Goal: Check status: Check status

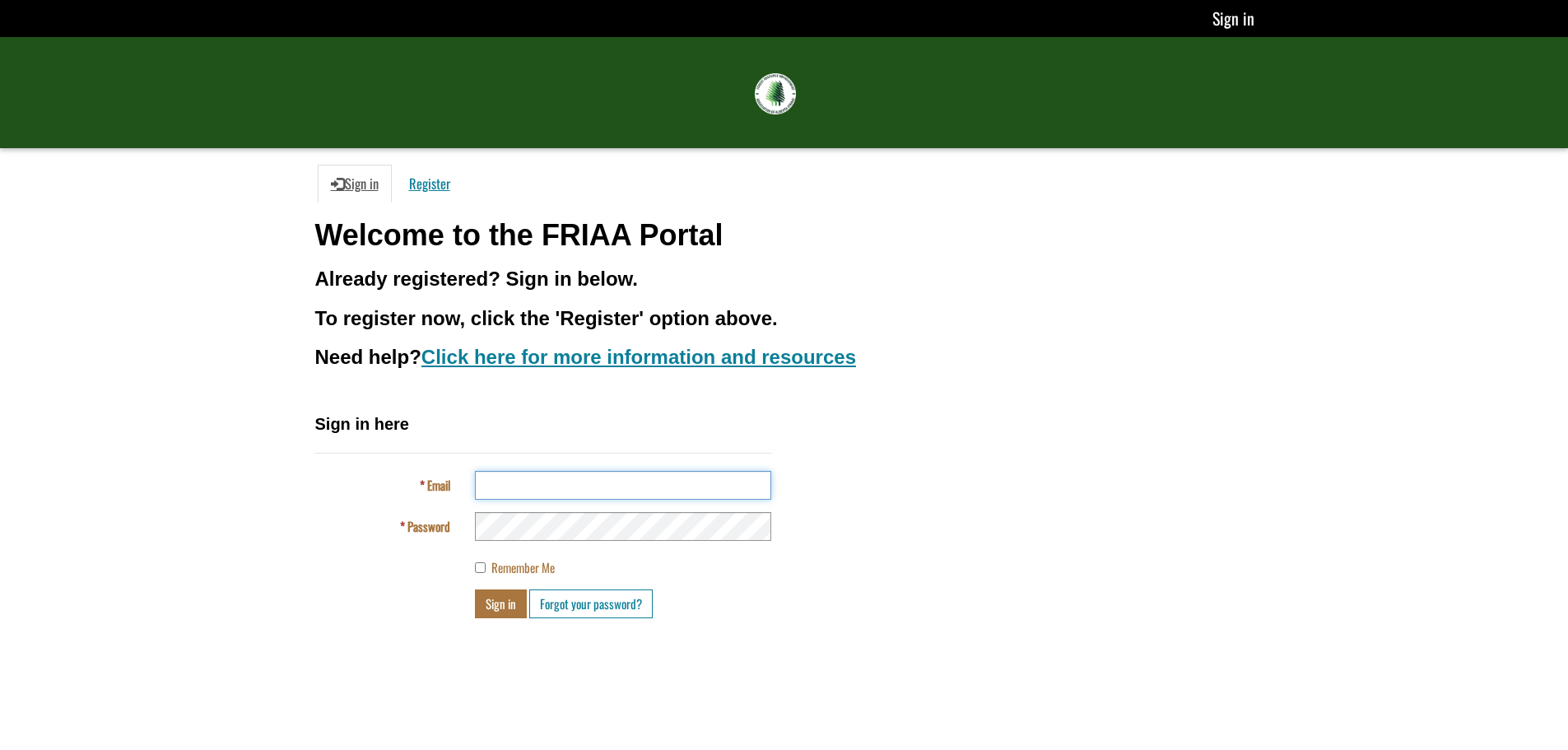
type input "**********"
click at [499, 597] on button "Sign in" at bounding box center [500, 604] width 52 height 29
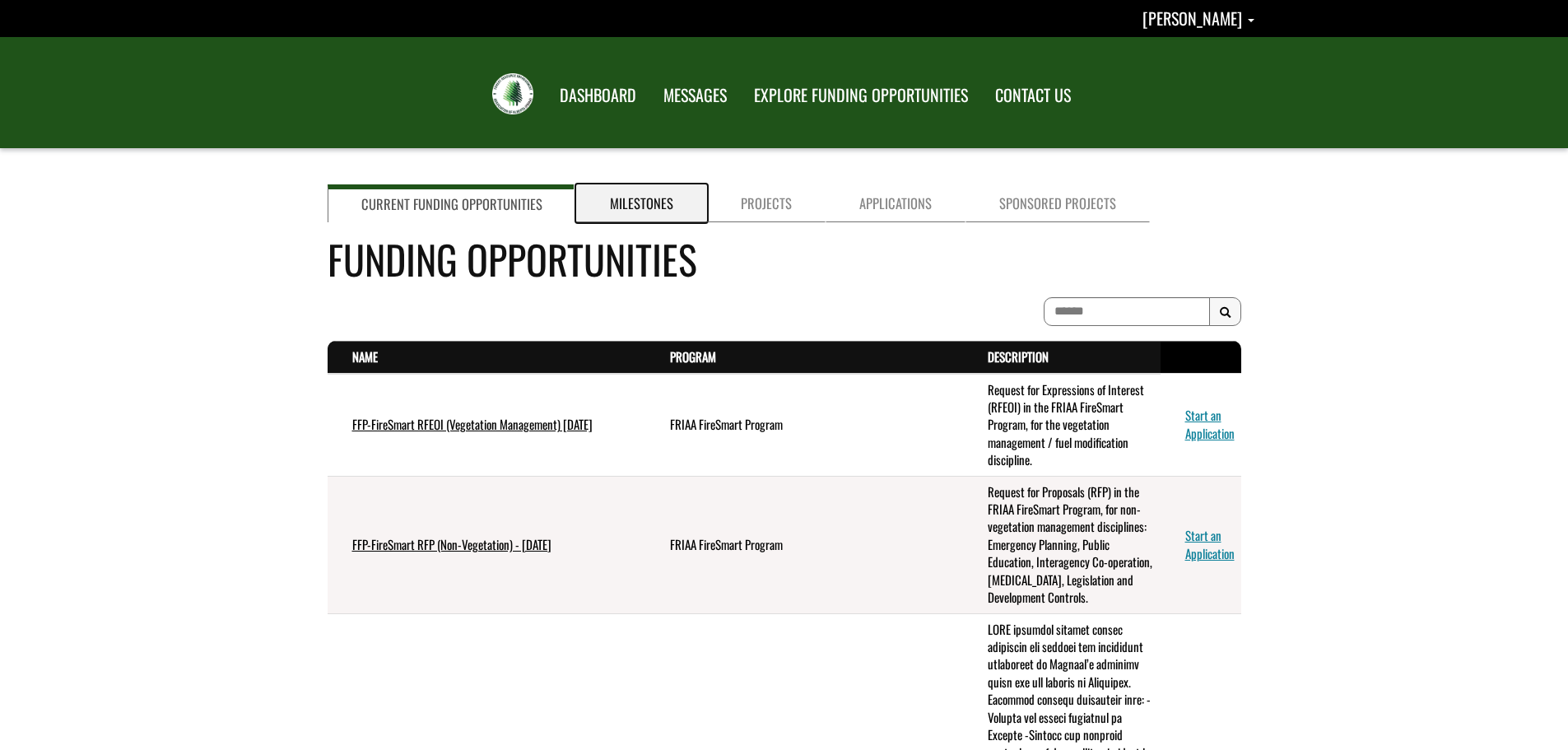
click at [635, 204] on link "Milestones" at bounding box center [641, 204] width 131 height 38
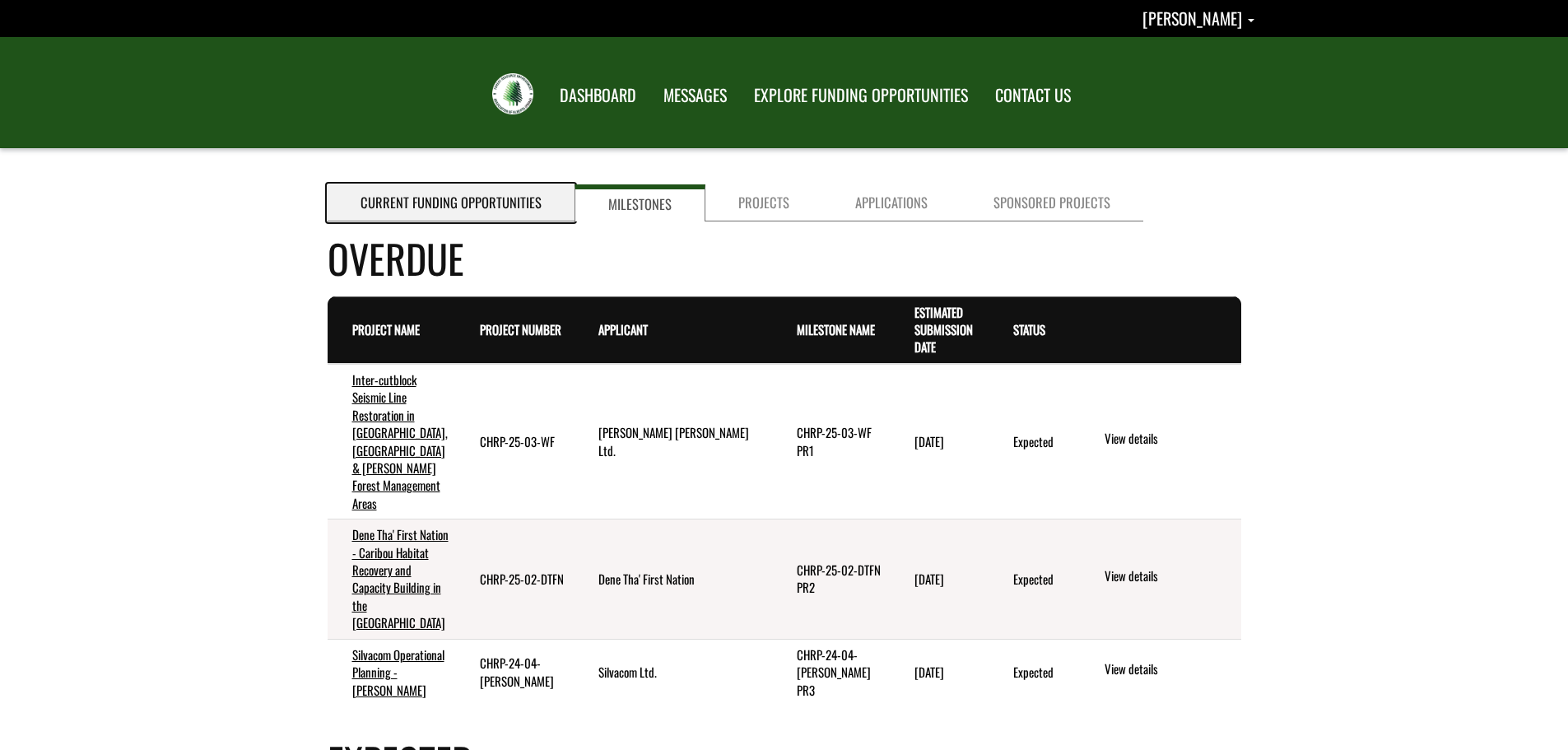
click at [470, 204] on link "Current Funding Opportunities" at bounding box center [451, 203] width 247 height 37
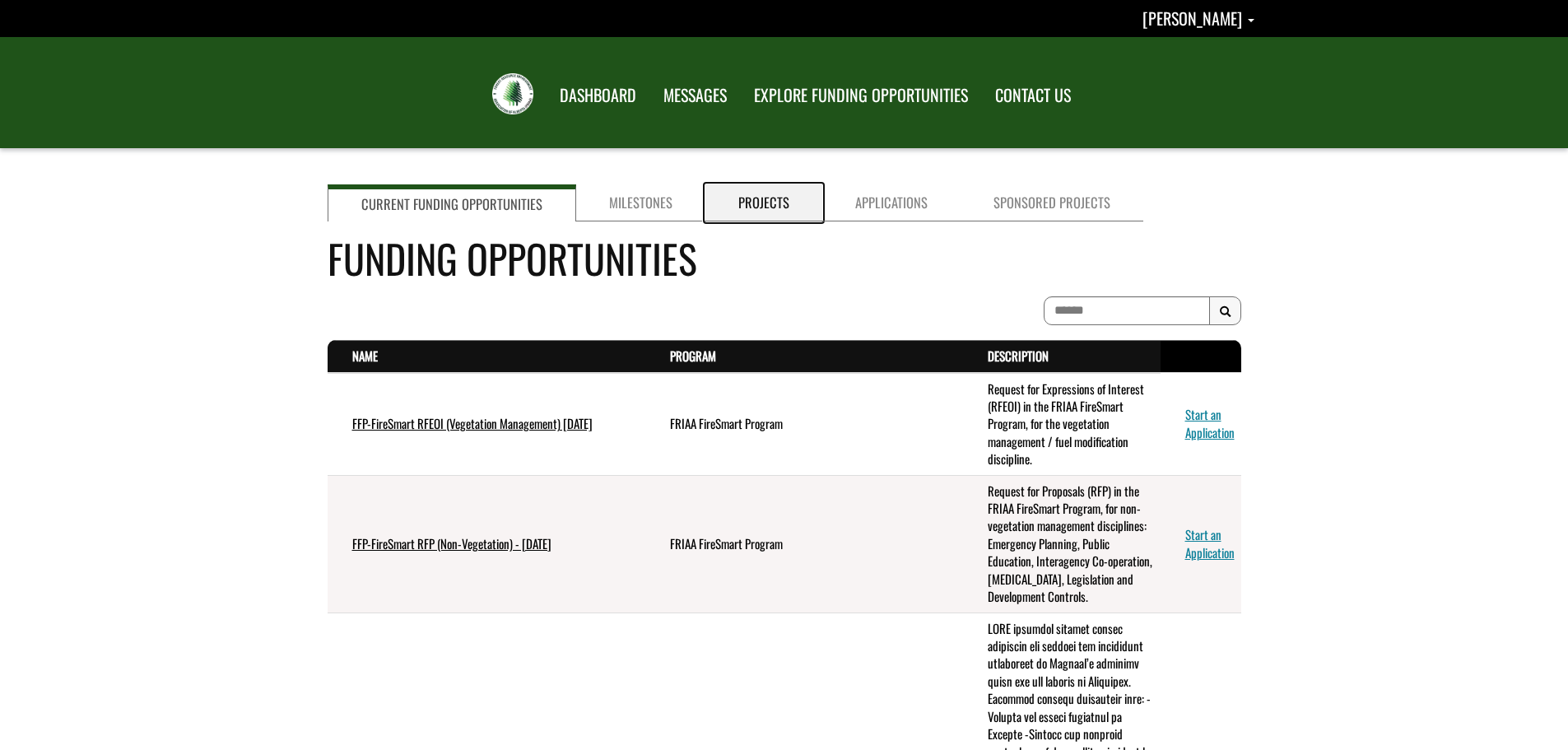
click at [769, 213] on link "Projects" at bounding box center [764, 203] width 117 height 37
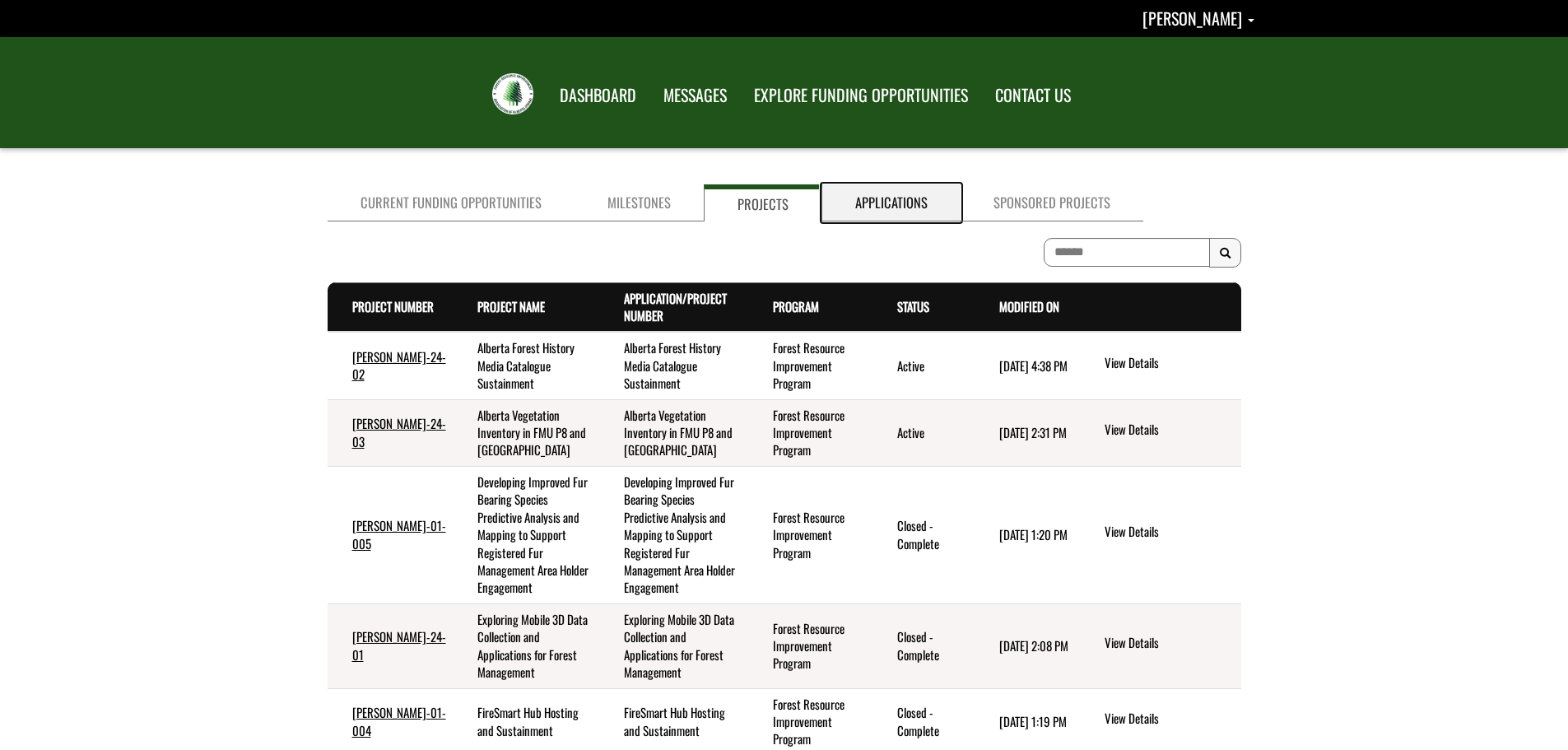
click at [895, 206] on link "Applications" at bounding box center [891, 203] width 138 height 37
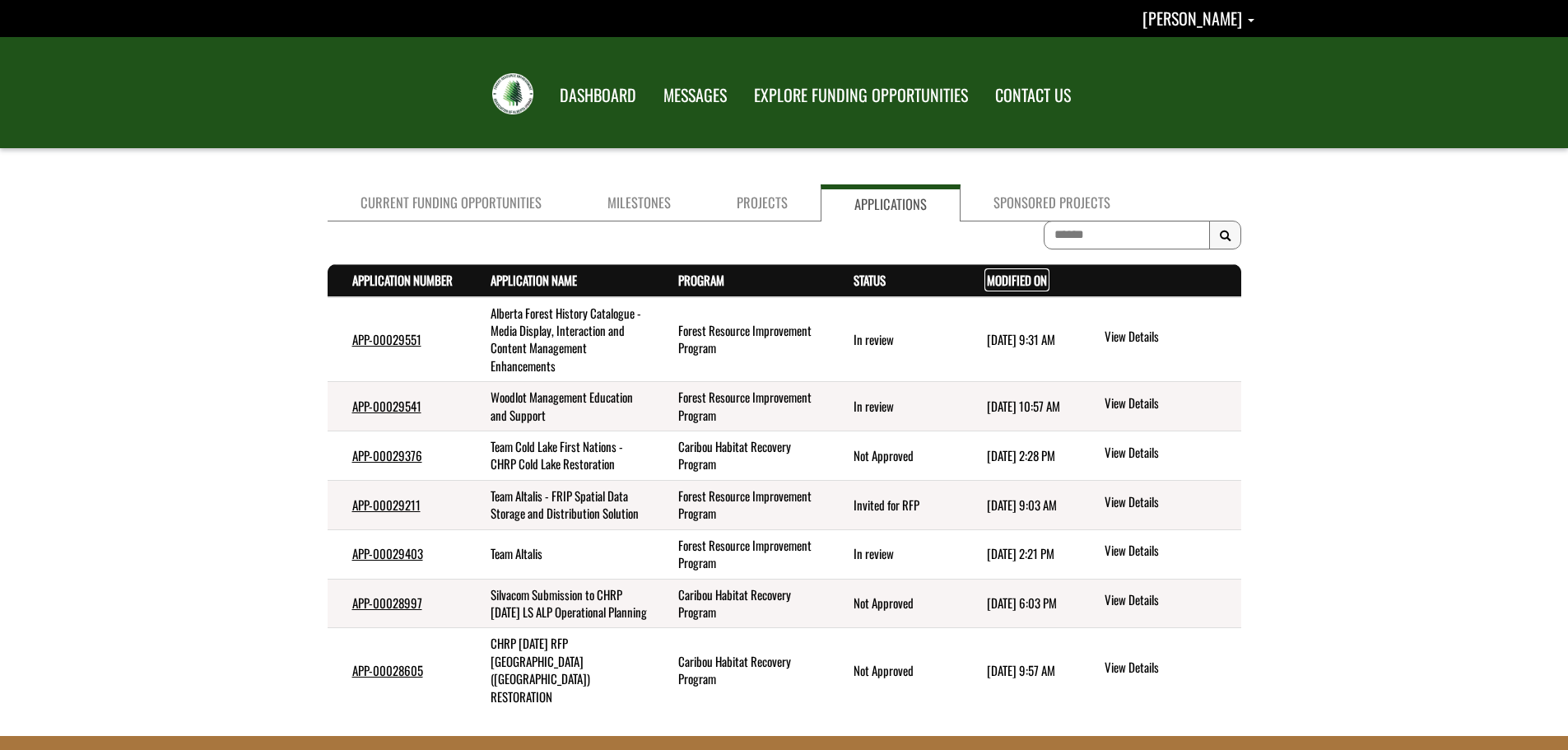
click at [1014, 276] on link "Modified On . sort descending" at bounding box center [1017, 280] width 60 height 18
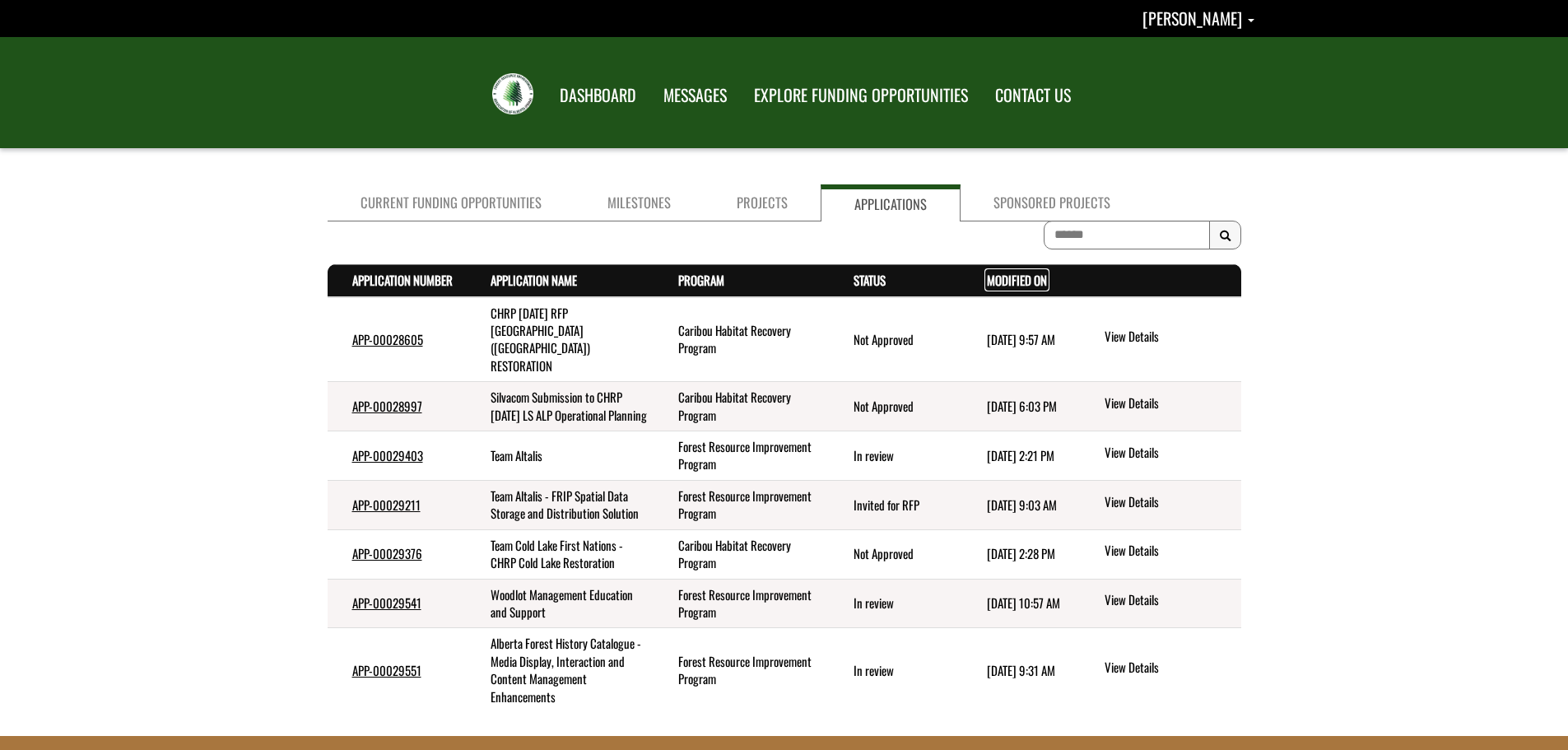
click at [992, 284] on link "Modified On . sort descending" at bounding box center [1017, 280] width 60 height 18
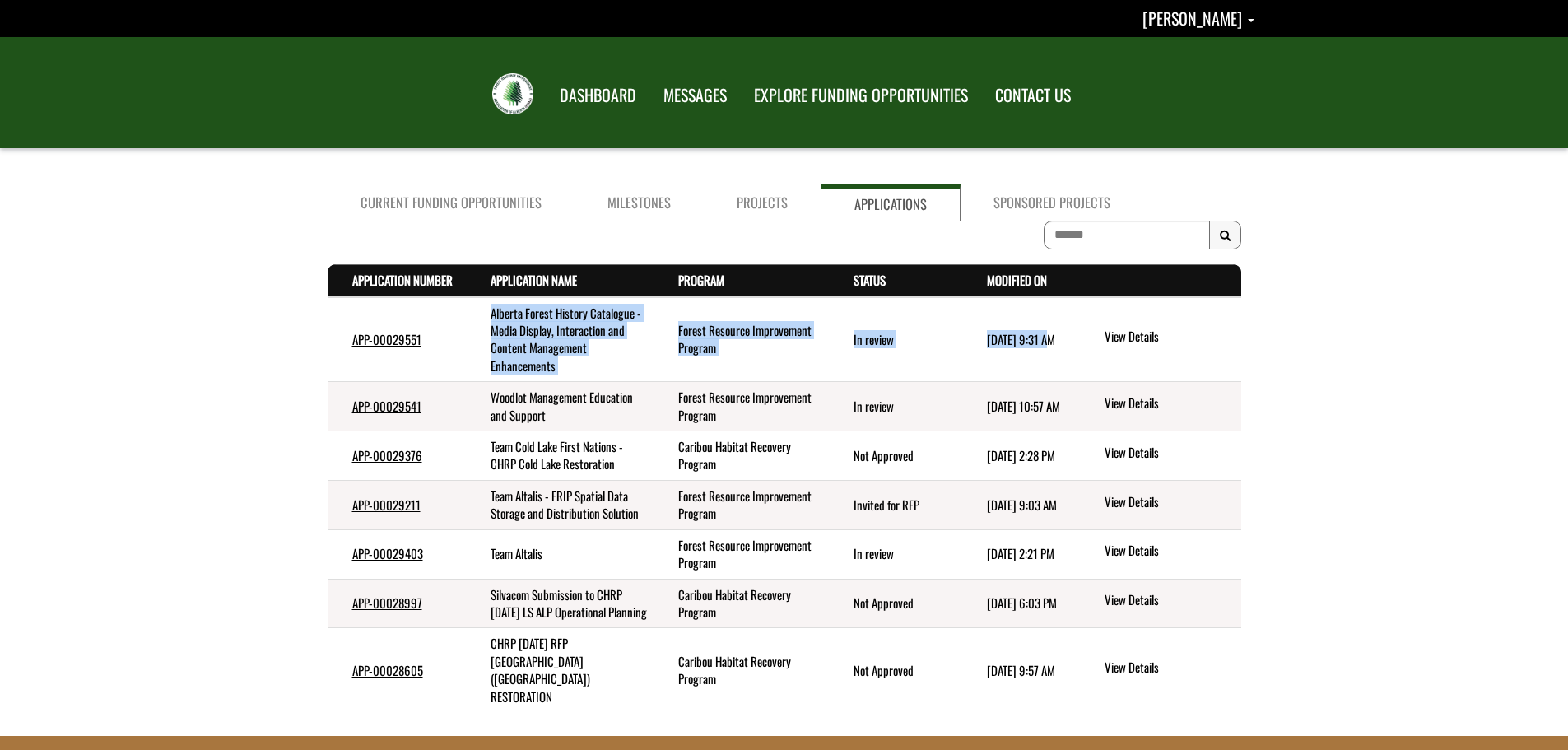
drag, startPoint x: 488, startPoint y: 320, endPoint x: 930, endPoint y: 335, distance: 442.3
click at [1035, 335] on tr "APP-00029551 Alberta Forest History Catalogue - Media Display, Interaction and …" at bounding box center [784, 339] width 914 height 85
click at [550, 332] on td "Alberta Forest History Catalogue - Media Display, Interaction and Content Manag…" at bounding box center [560, 339] width 188 height 85
